Goal: Information Seeking & Learning: Find specific fact

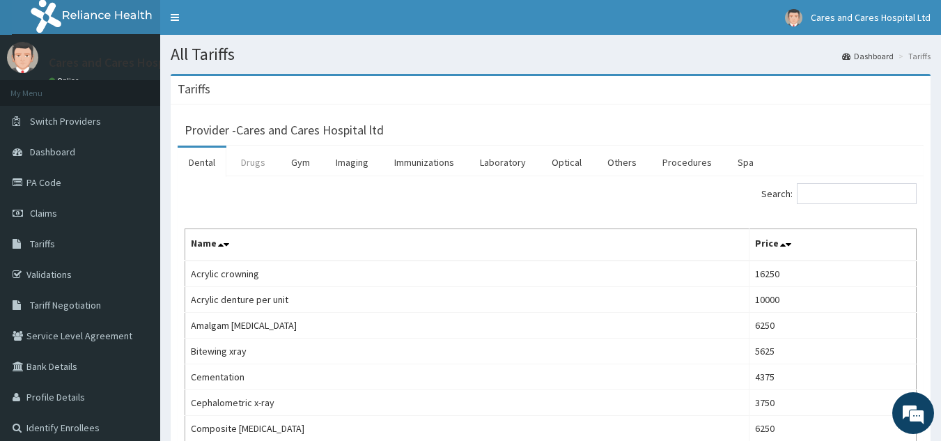
click at [265, 167] on link "Drugs" at bounding box center [253, 162] width 47 height 29
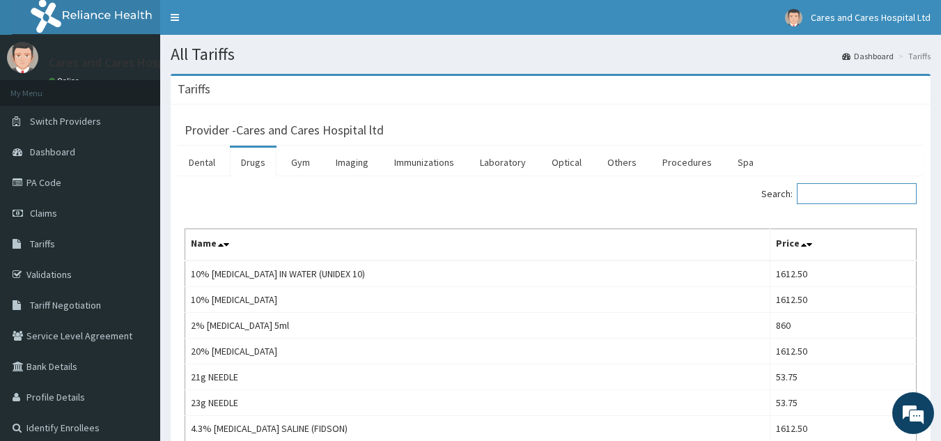
click at [854, 191] on input "Search:" at bounding box center [857, 193] width 120 height 21
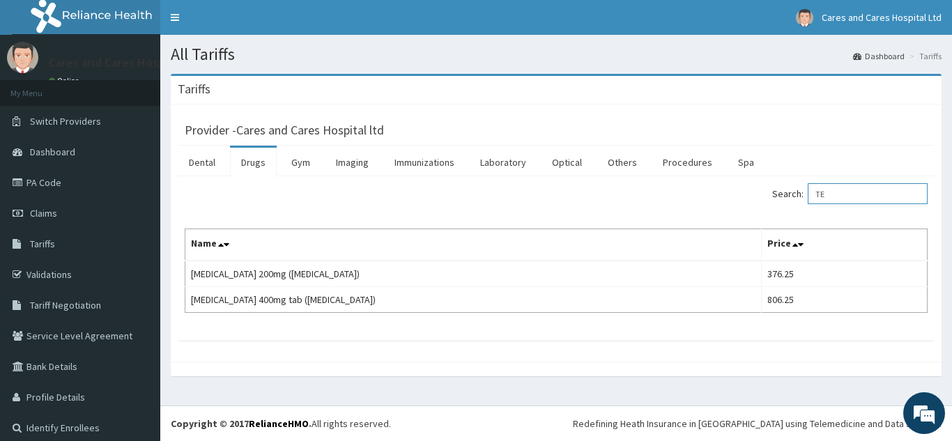
type input "T"
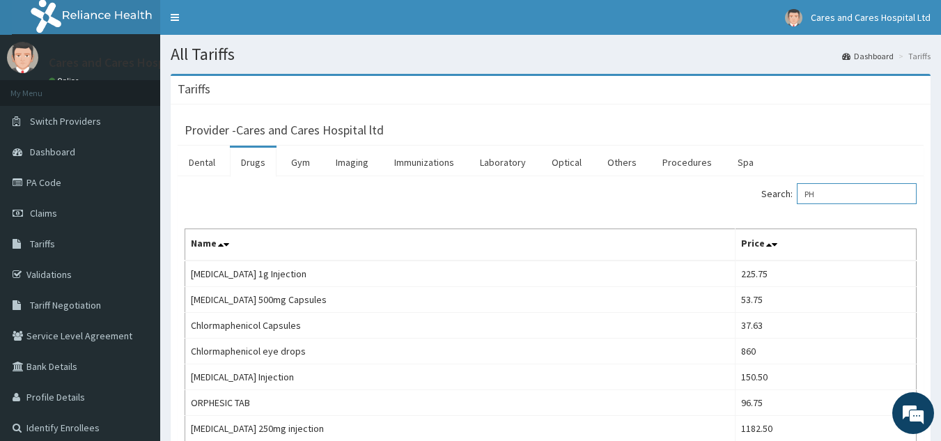
type input "P"
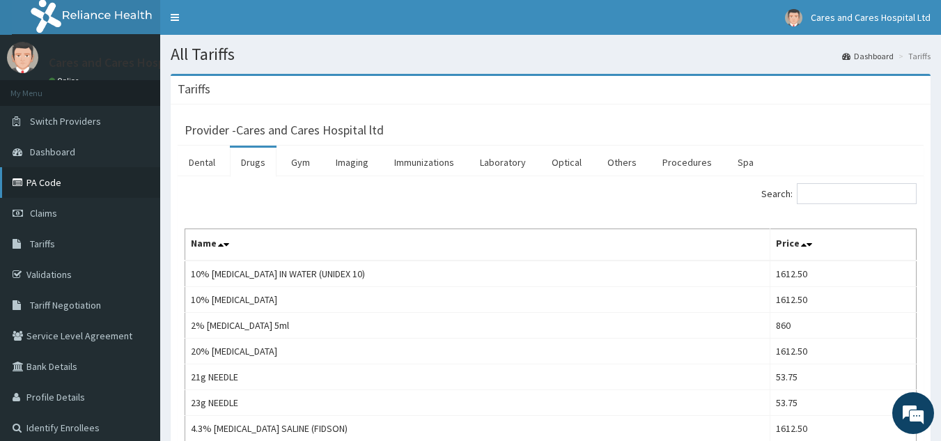
click at [59, 183] on link "PA Code" at bounding box center [80, 182] width 160 height 31
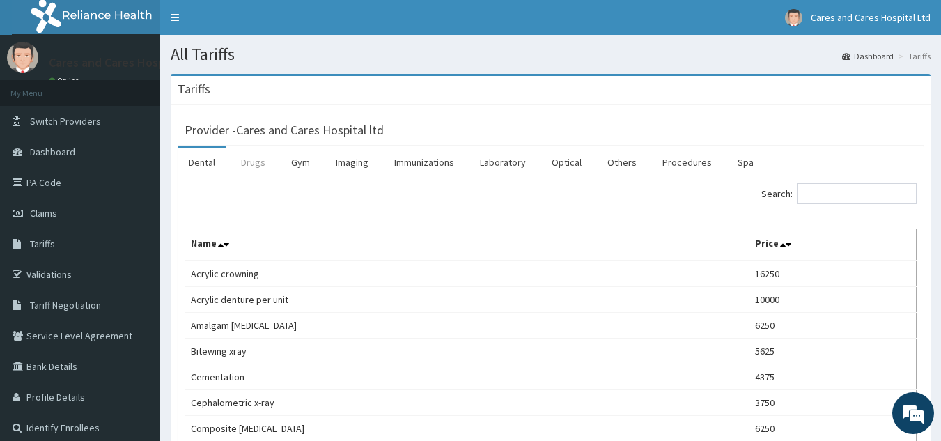
click at [249, 160] on link "Drugs" at bounding box center [253, 162] width 47 height 29
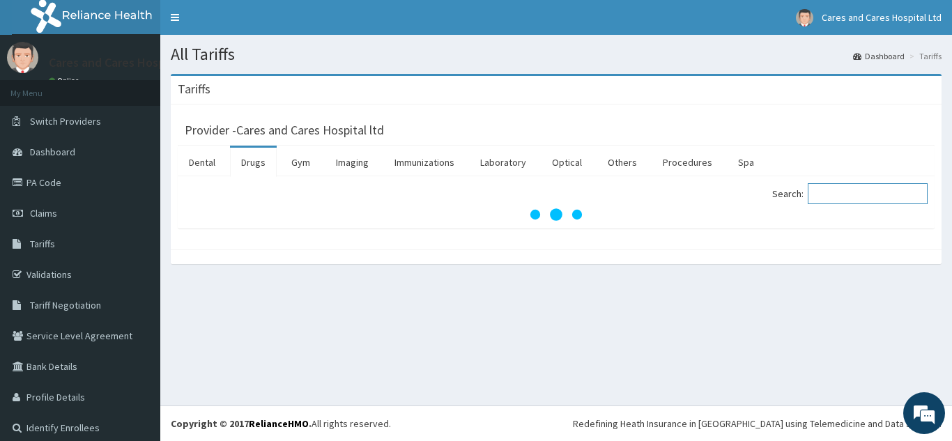
click at [870, 199] on input "Search:" at bounding box center [868, 193] width 120 height 21
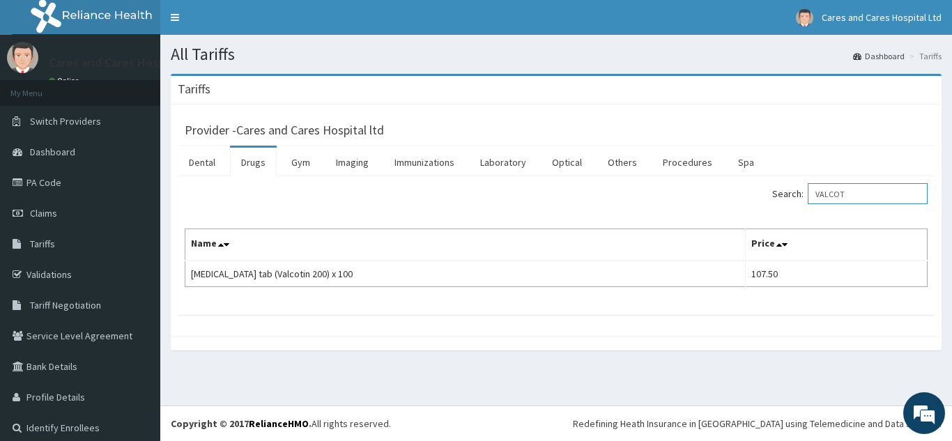
type input "VALCOT"
